Goal: Contribute content: Contribute content

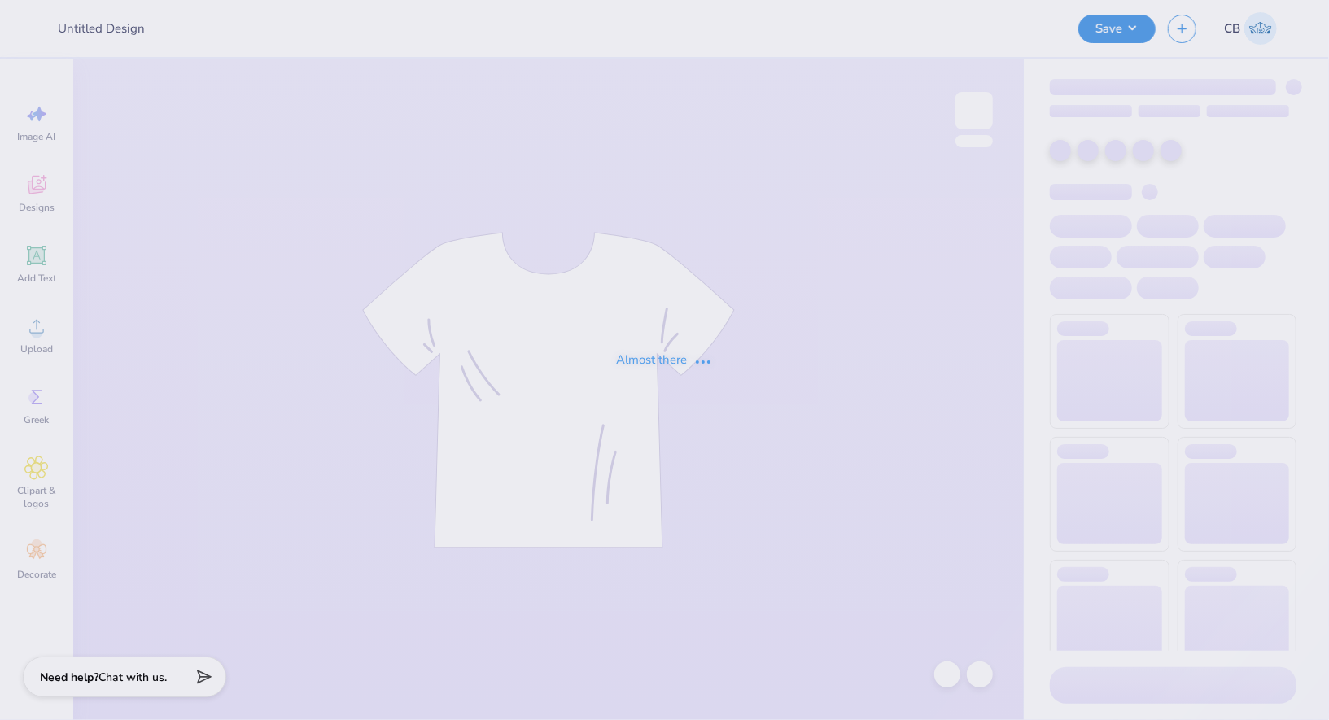
type input "Official Gw Equestrian Email : [PERSON_NAME][GEOGRAPHIC_DATA][US_STATE]"
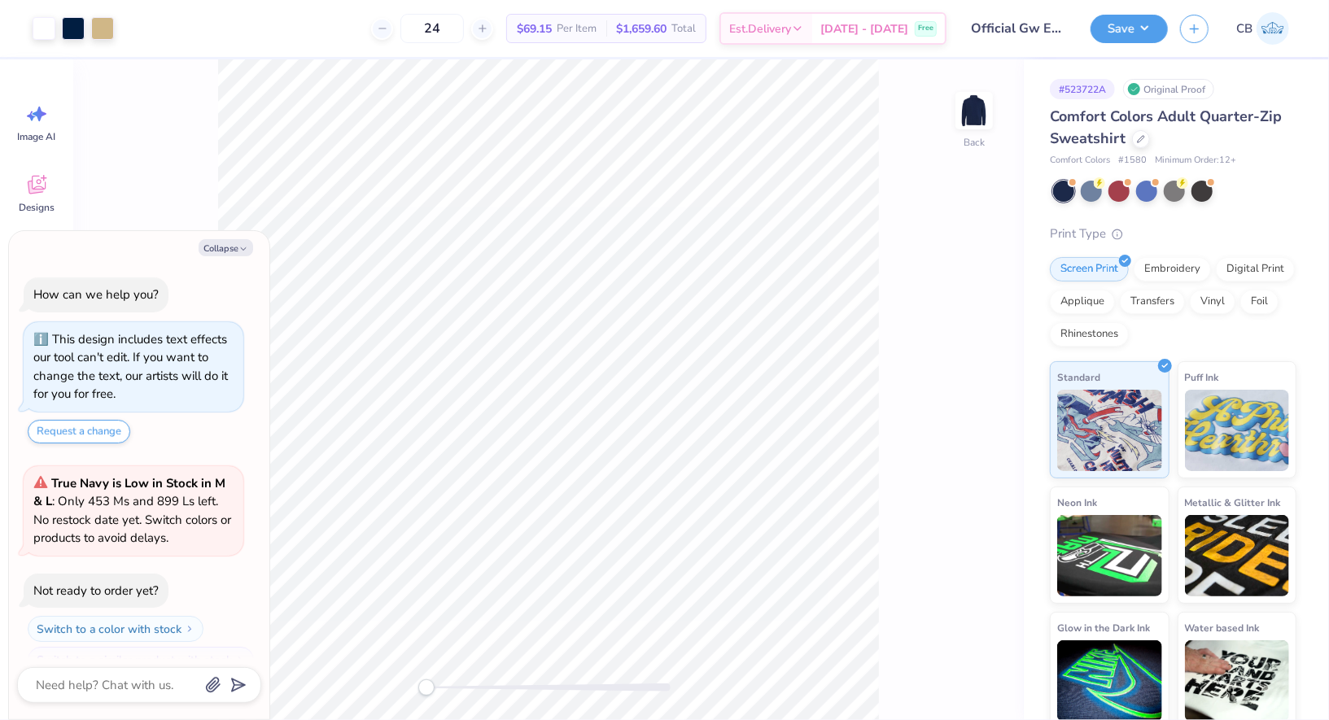
scroll to position [25, 0]
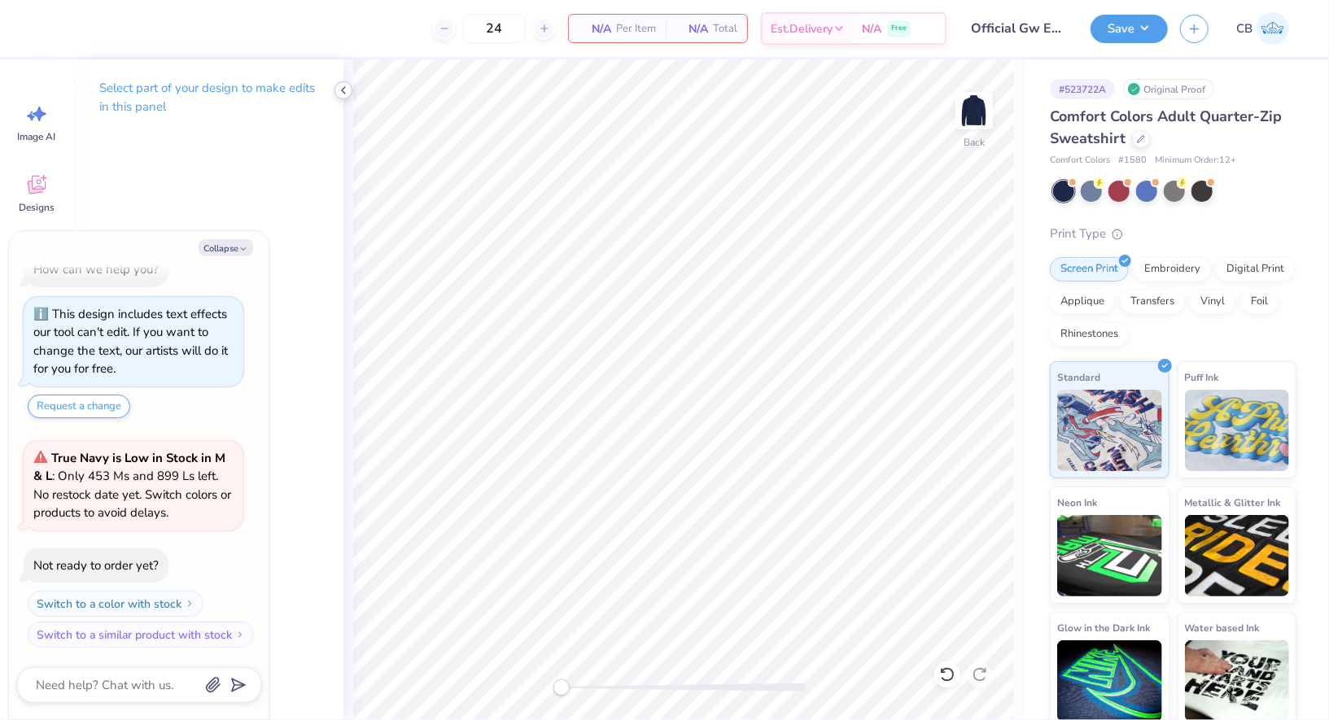
click at [343, 86] on icon at bounding box center [343, 90] width 13 height 13
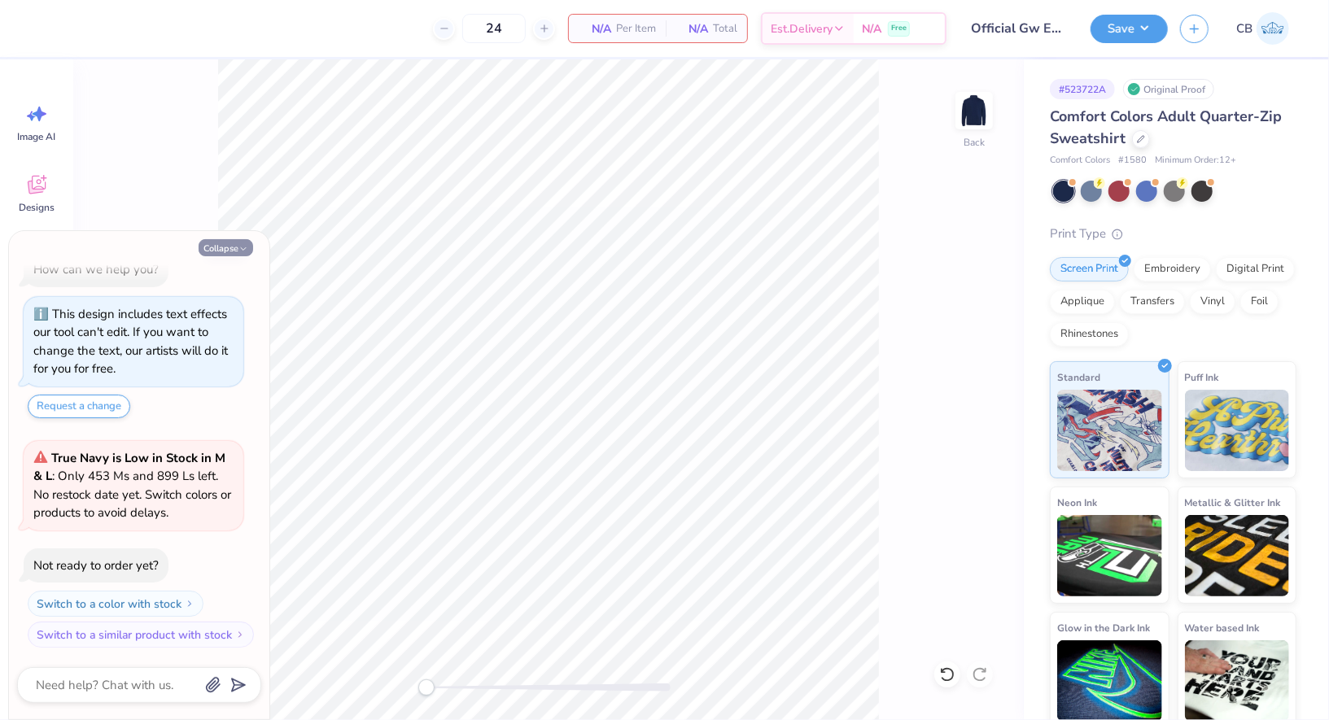
click at [221, 247] on button "Collapse" at bounding box center [226, 247] width 55 height 17
type textarea "x"
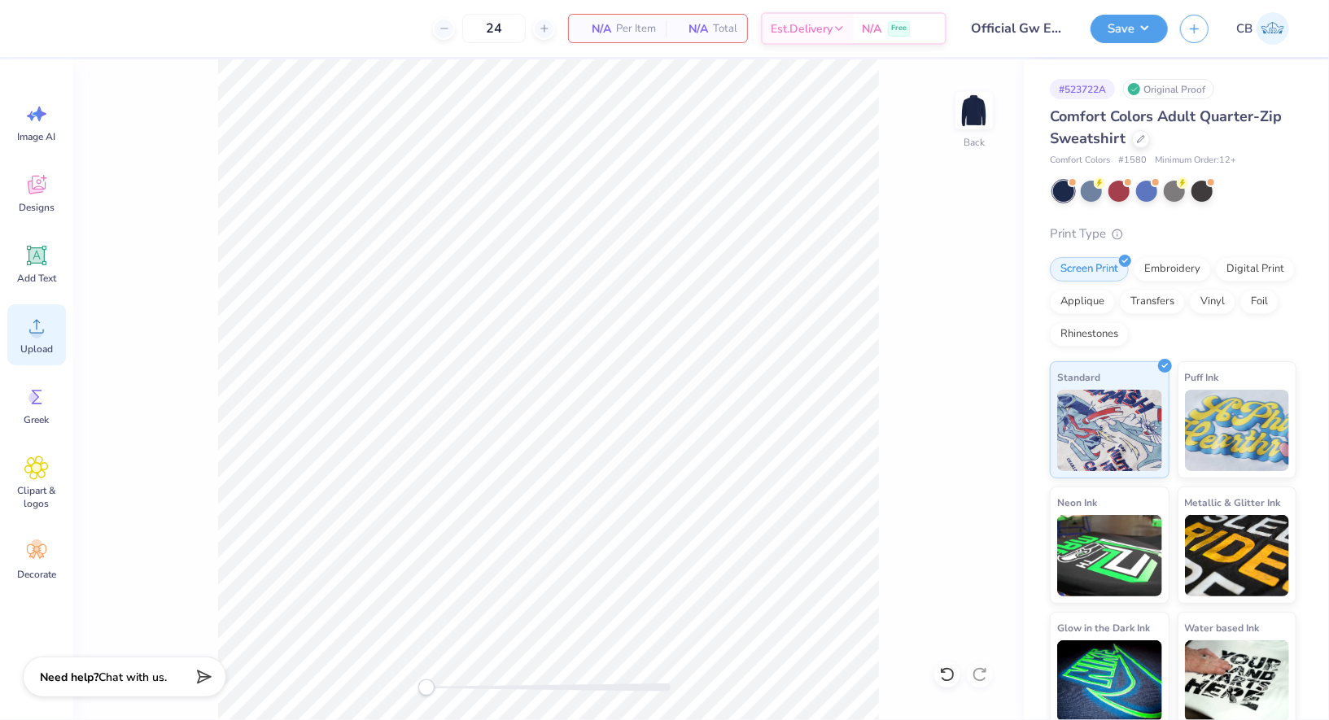
click at [29, 343] on span "Upload" at bounding box center [36, 349] width 33 height 13
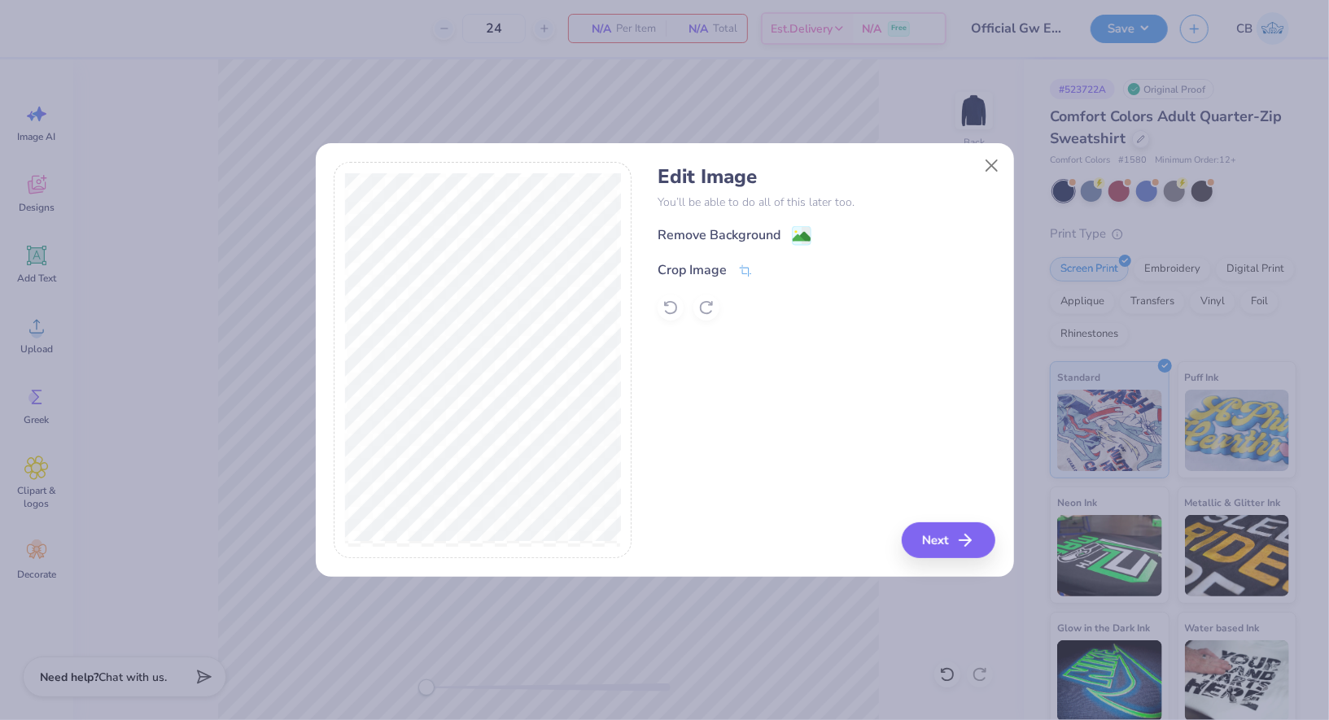
click at [780, 240] on div "Remove Background" at bounding box center [735, 235] width 154 height 20
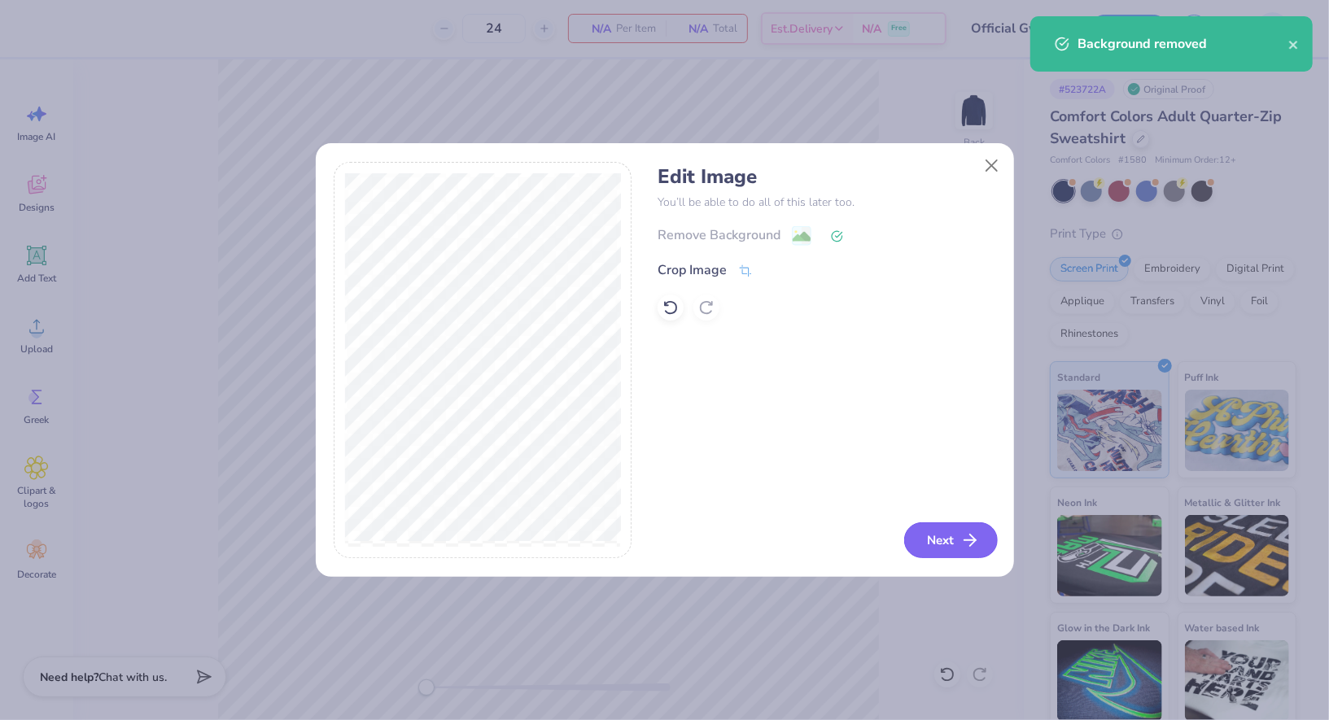
click at [976, 545] on icon "button" at bounding box center [970, 541] width 20 height 20
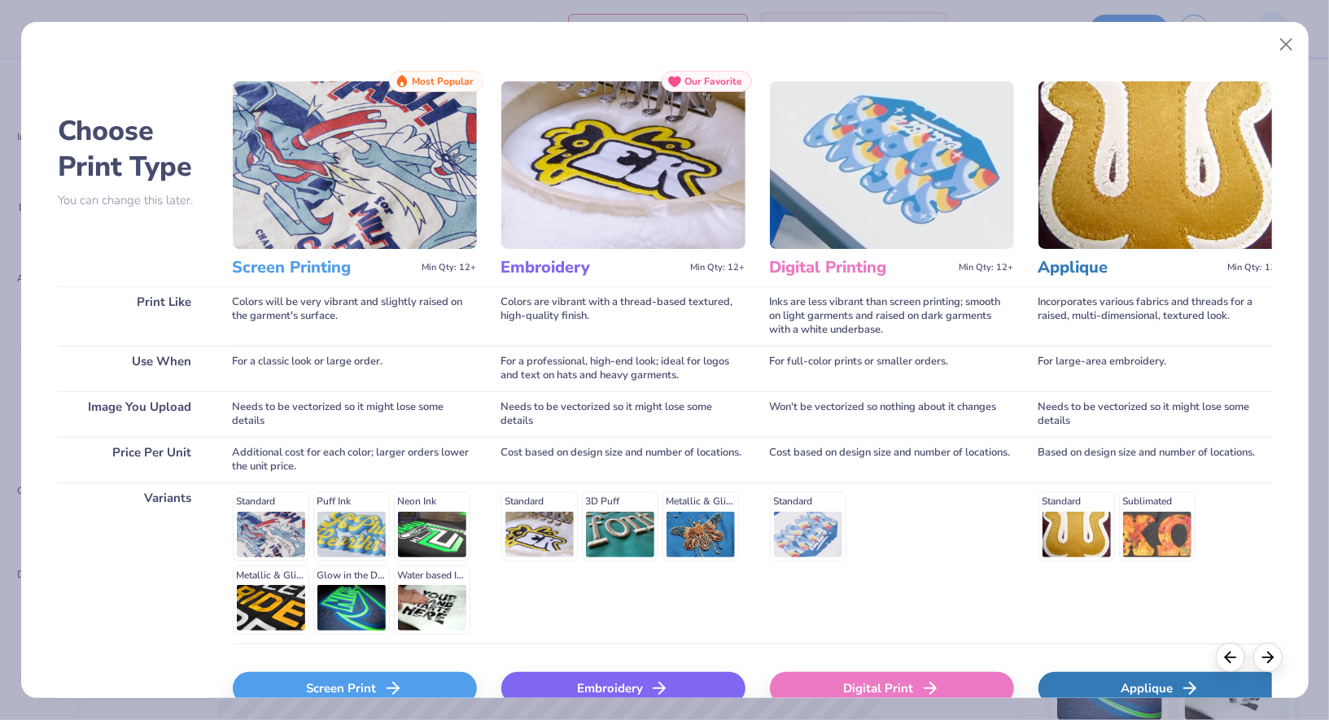
click at [397, 690] on icon at bounding box center [393, 689] width 20 height 20
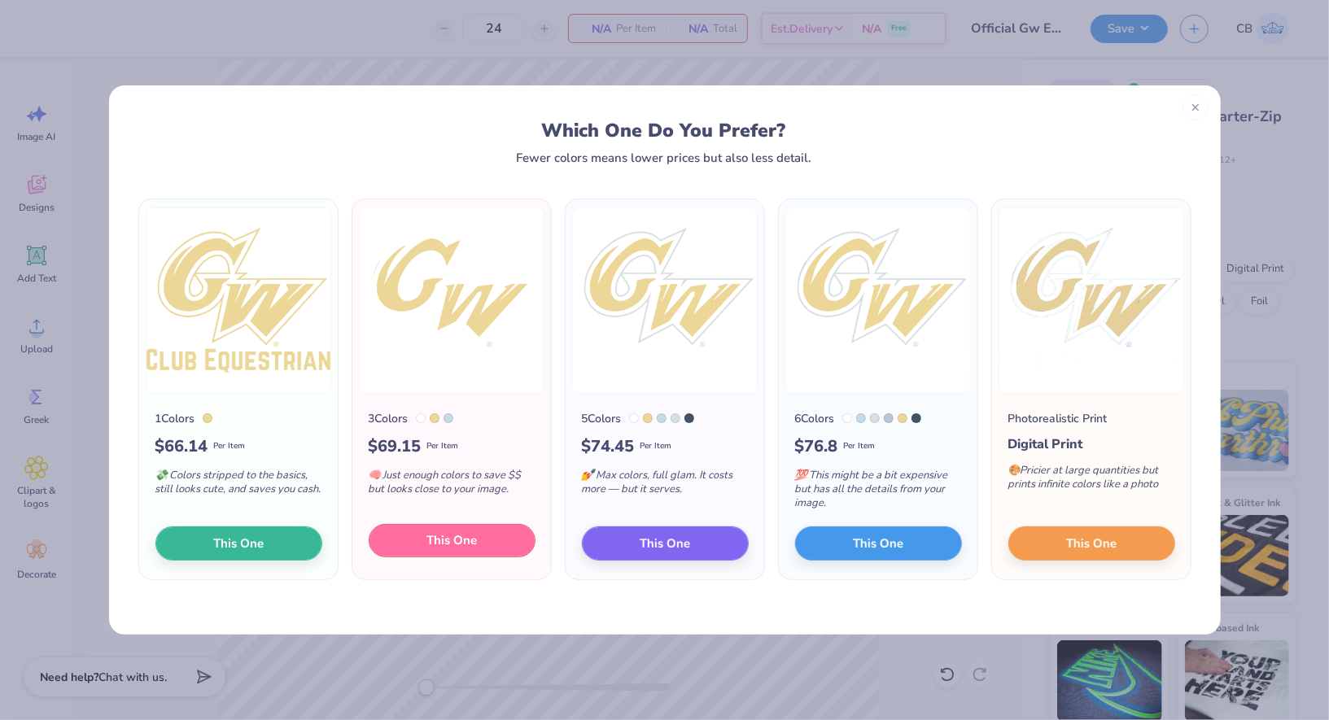
click at [503, 555] on button "This One" at bounding box center [452, 541] width 167 height 34
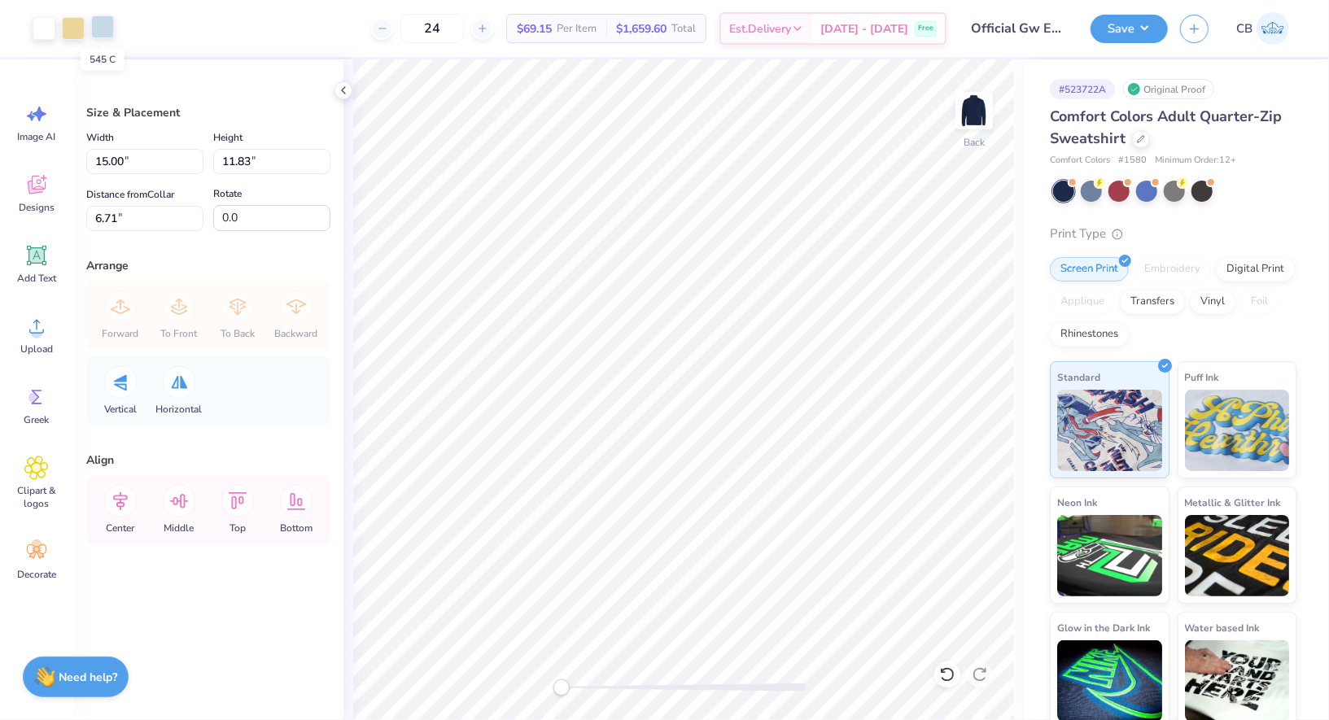
click at [103, 28] on div at bounding box center [102, 26] width 23 height 23
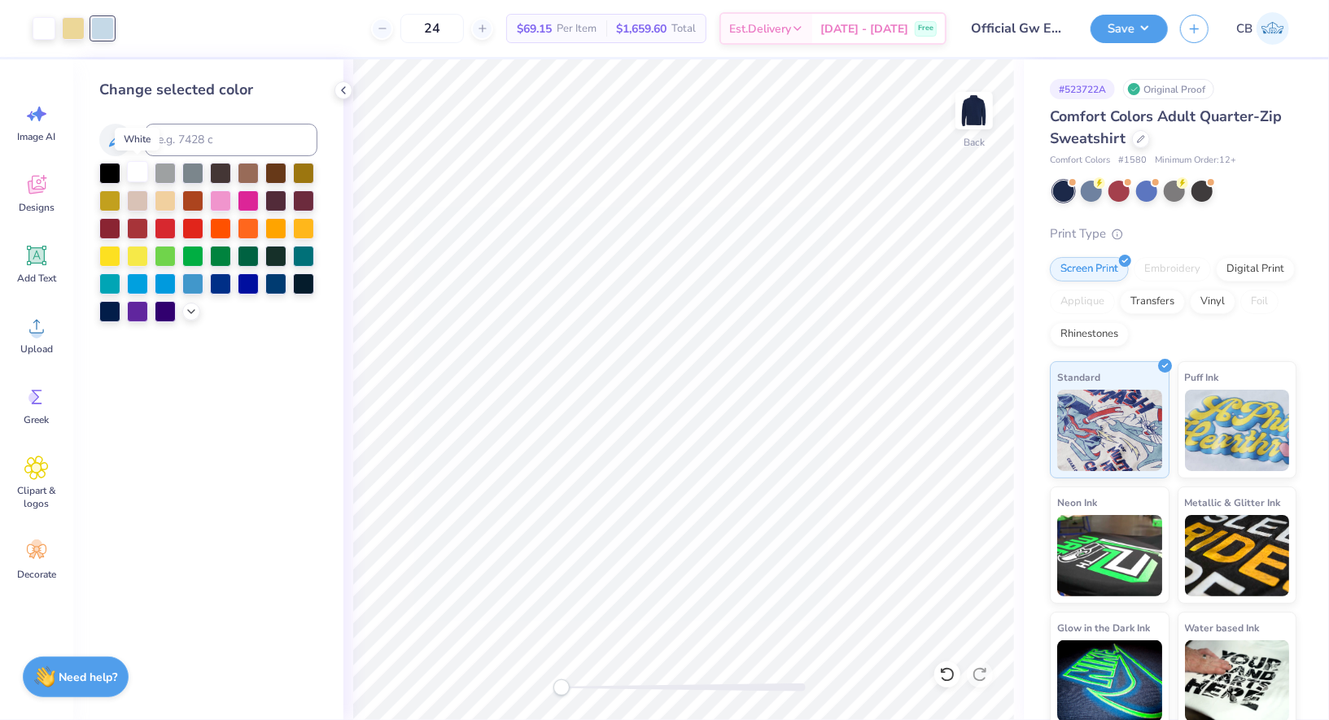
click at [136, 165] on div at bounding box center [137, 171] width 21 height 21
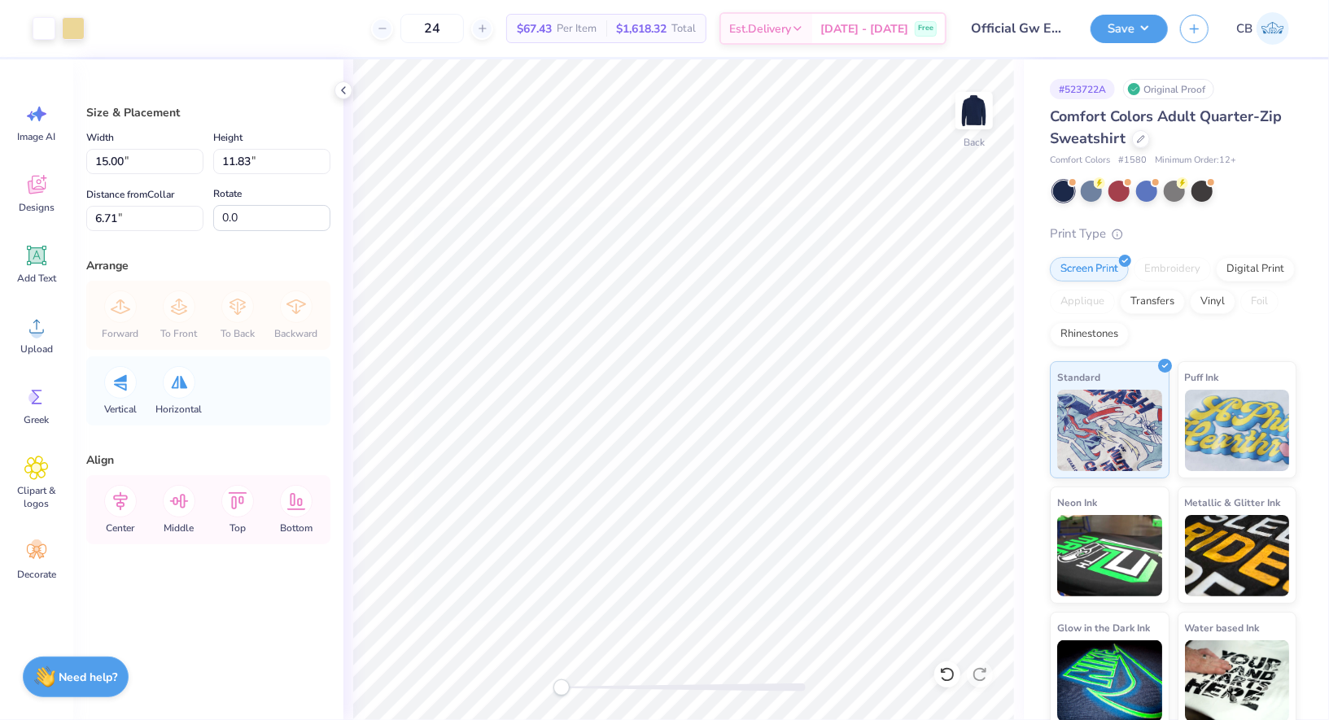
type input "3.08"
type input "2.43"
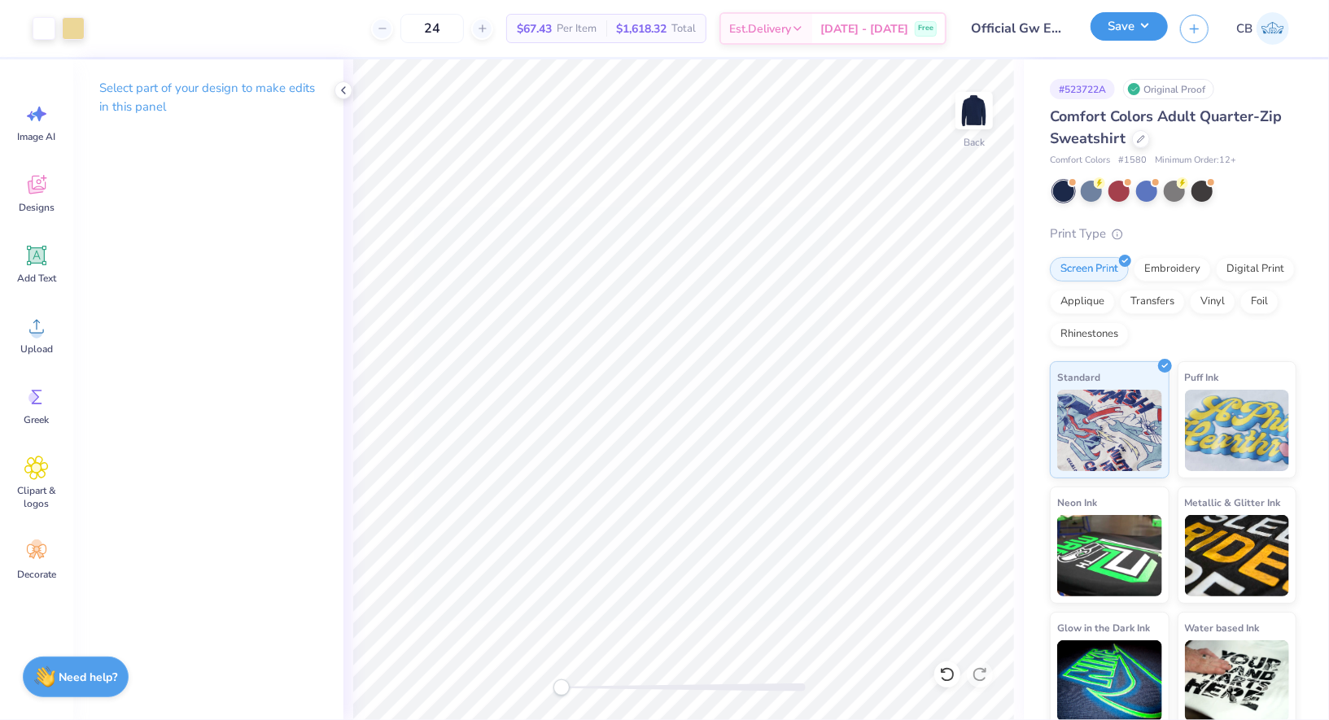
click at [1156, 28] on button "Save" at bounding box center [1129, 26] width 77 height 28
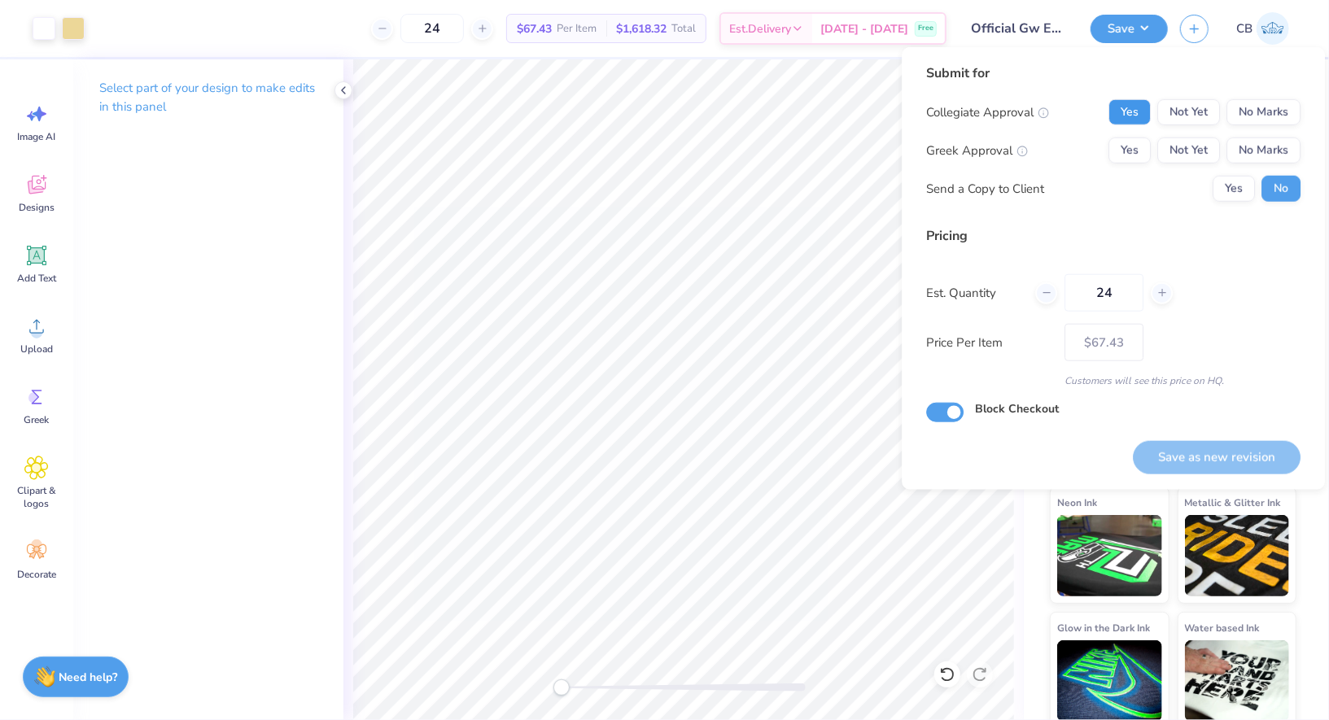
click at [1120, 103] on button "Yes" at bounding box center [1130, 112] width 42 height 26
click at [1308, 137] on div "Submit for Collegiate Approval Yes Not Yet No Marks Greek Approval Yes Not Yet …" at bounding box center [1113, 268] width 423 height 443
click at [1264, 144] on button "No Marks" at bounding box center [1264, 151] width 74 height 26
click at [1240, 453] on button "Save as new revision" at bounding box center [1217, 457] width 168 height 33
type input "$67.43"
